Goal: Navigation & Orientation: Find specific page/section

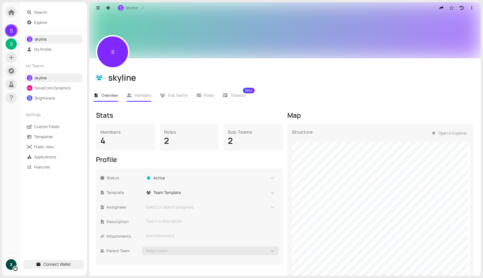
click at [143, 94] on span "Members" at bounding box center [143, 94] width 17 height 5
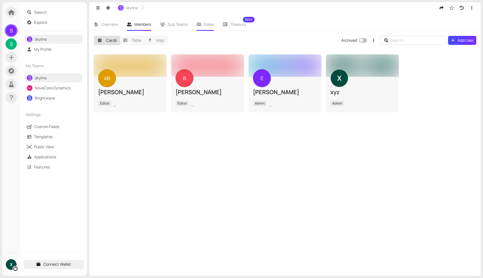
click at [209, 23] on span "Roles" at bounding box center [209, 24] width 10 height 5
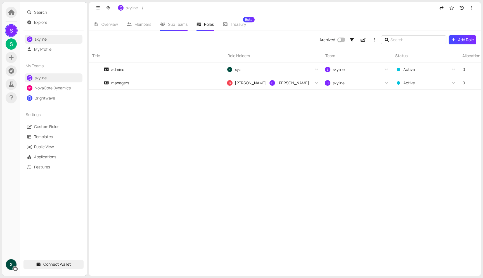
click at [183, 25] on span "Sub Teams" at bounding box center [178, 24] width 20 height 5
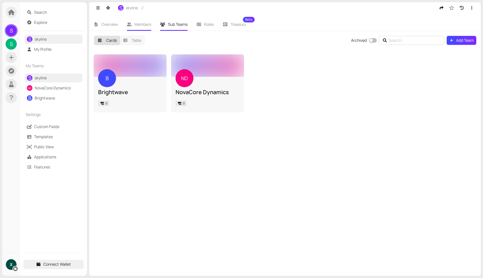
click at [141, 25] on span "Members" at bounding box center [143, 24] width 17 height 5
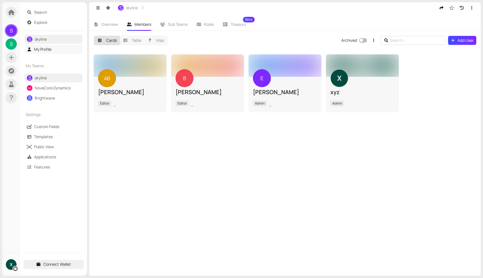
click at [51, 49] on link "My Profile" at bounding box center [42, 48] width 17 height 5
